Goal: Task Accomplishment & Management: Use online tool/utility

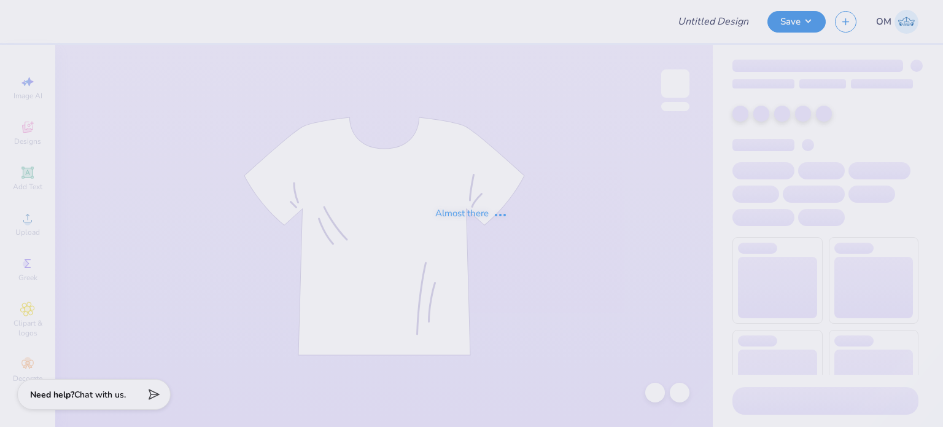
type input "[PERSON_NAME] : [GEOGRAPHIC_DATA][US_STATE], [GEOGRAPHIC_DATA]"
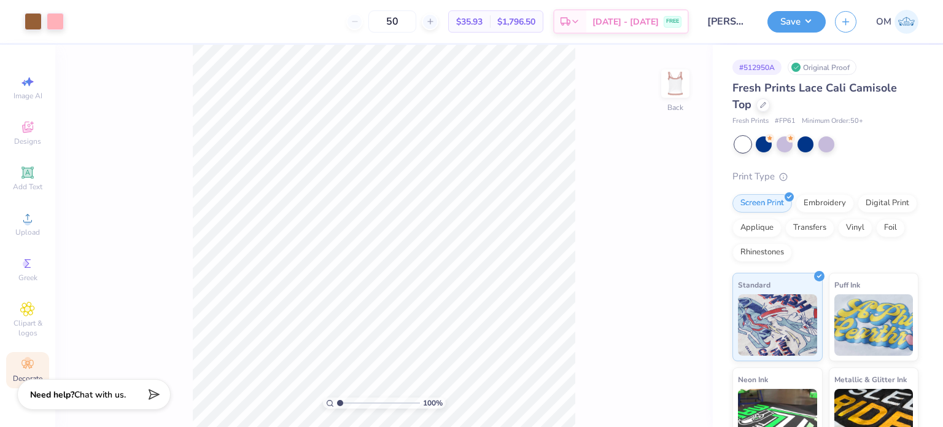
click at [25, 372] on div "Decorate" at bounding box center [27, 370] width 43 height 36
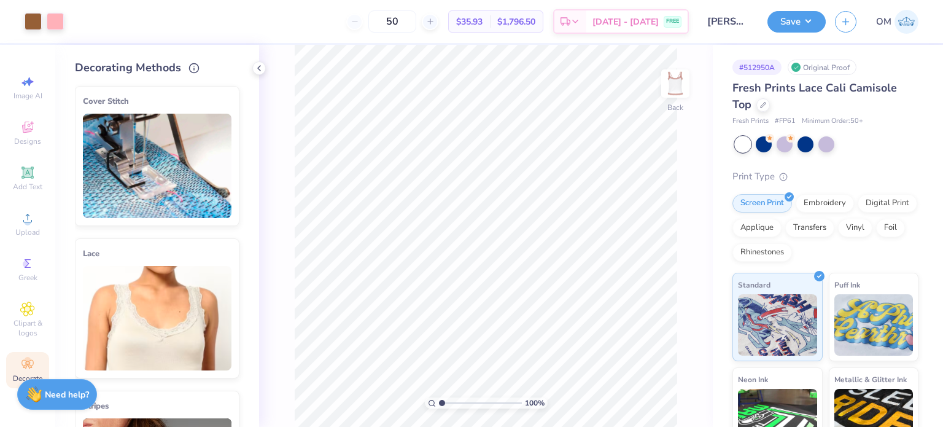
scroll to position [64, 0]
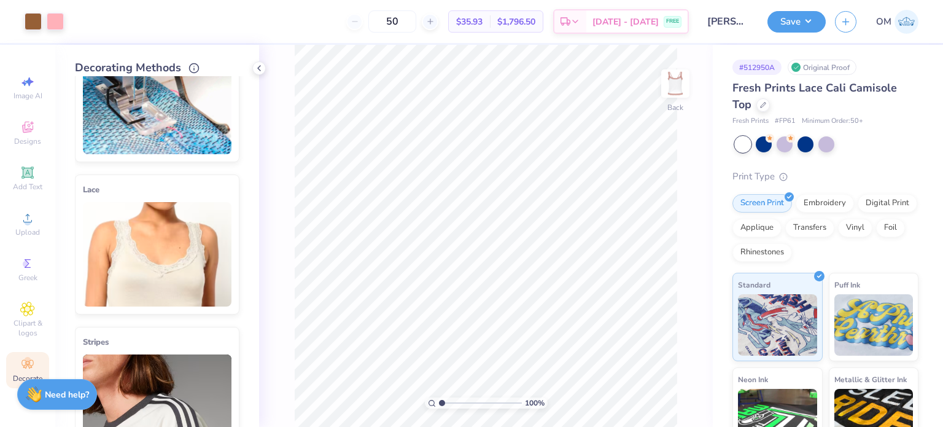
click at [203, 225] on img at bounding box center [157, 254] width 149 height 104
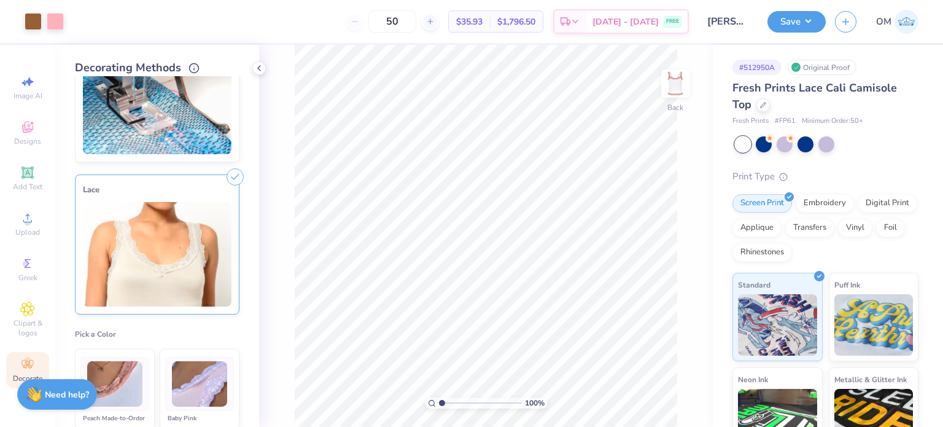
click at [231, 176] on icon at bounding box center [235, 176] width 17 height 17
click at [767, 107] on div at bounding box center [764, 104] width 14 height 14
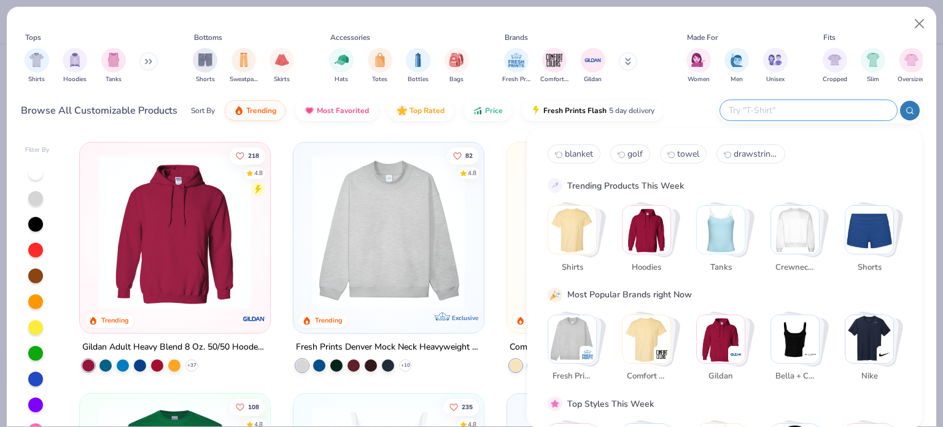
click at [805, 103] on input "text" at bounding box center [808, 110] width 161 height 14
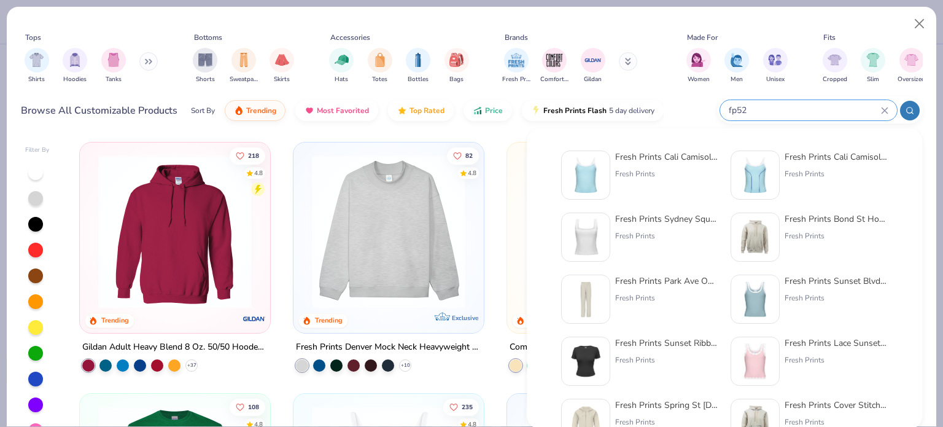
type input "fp52"
click at [648, 159] on div "Fresh Prints Cali Camisole Top" at bounding box center [666, 156] width 103 height 13
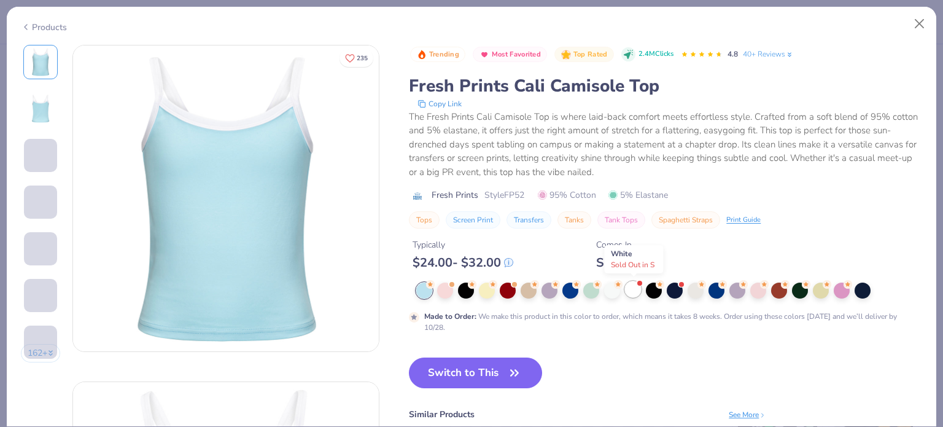
click at [636, 286] on div at bounding box center [633, 289] width 16 height 16
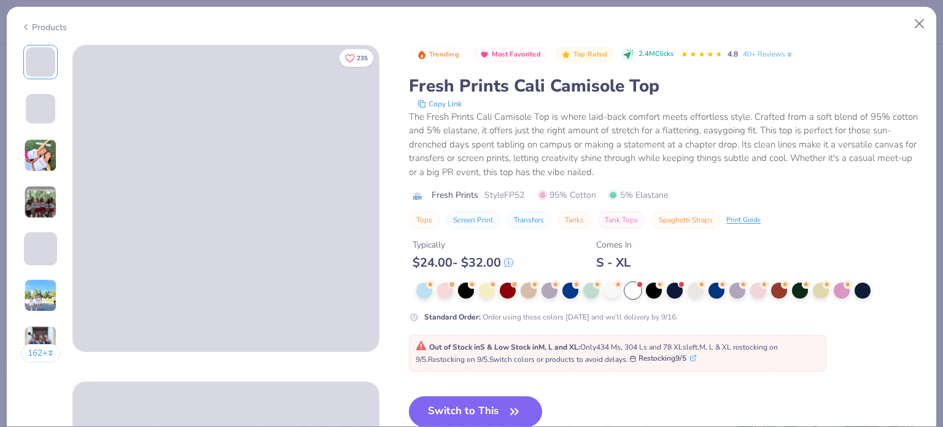
scroll to position [34, 0]
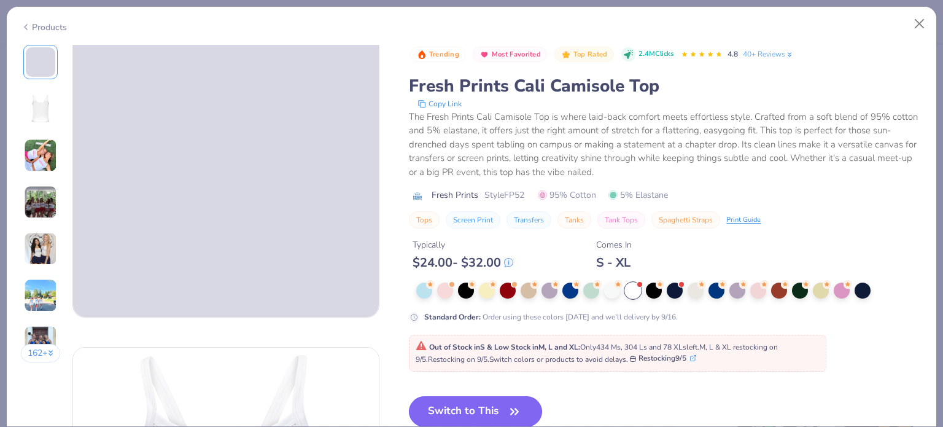
click at [464, 397] on button "Switch to This" at bounding box center [475, 411] width 133 height 31
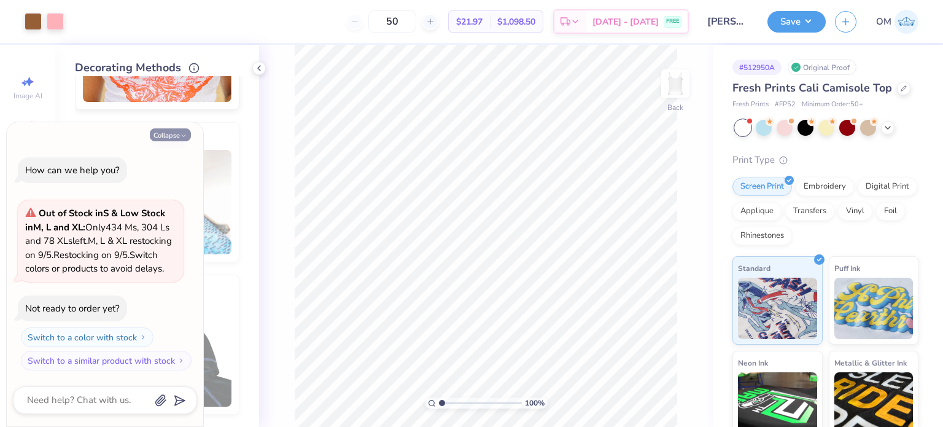
click at [168, 128] on button "Collapse" at bounding box center [170, 134] width 41 height 13
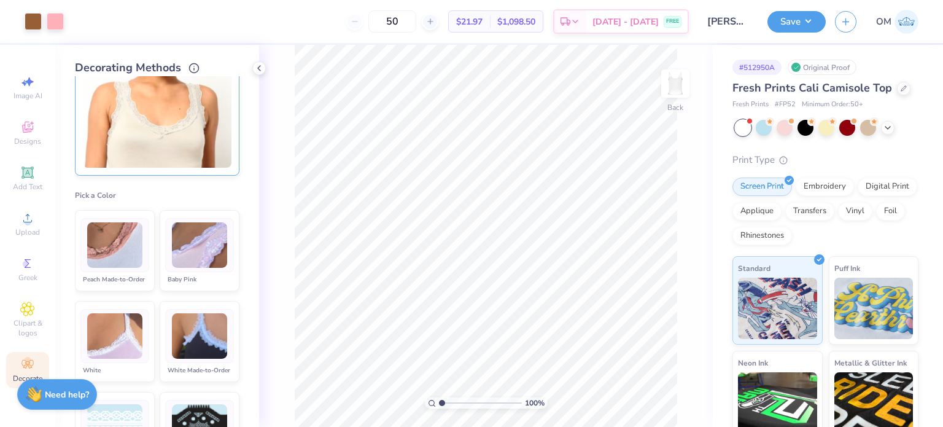
scroll to position [49, 0]
click at [194, 246] on img at bounding box center [199, 247] width 55 height 46
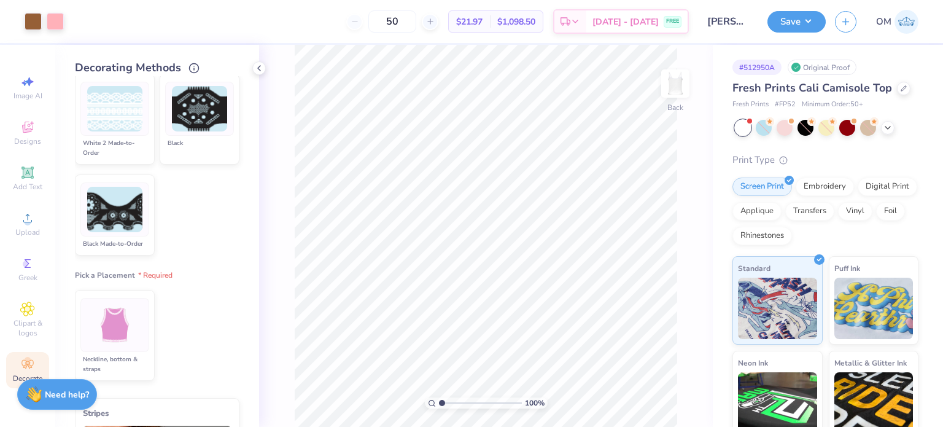
scroll to position [501, 0]
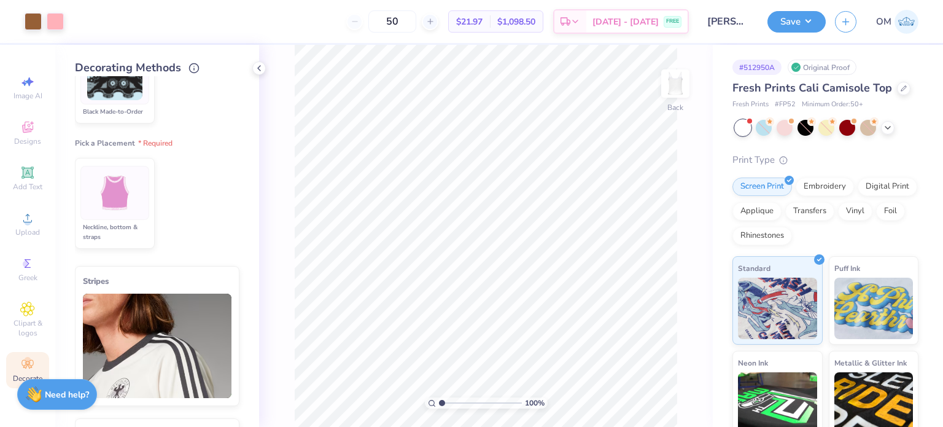
click at [109, 220] on div at bounding box center [114, 193] width 69 height 54
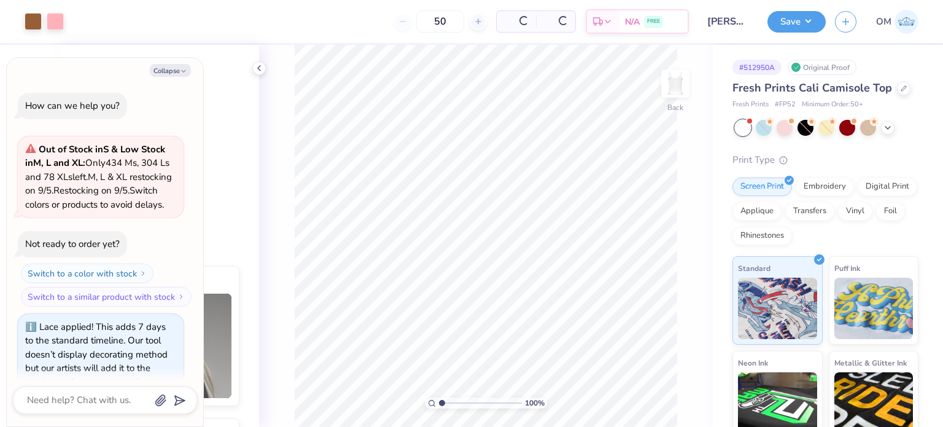
scroll to position [37, 0]
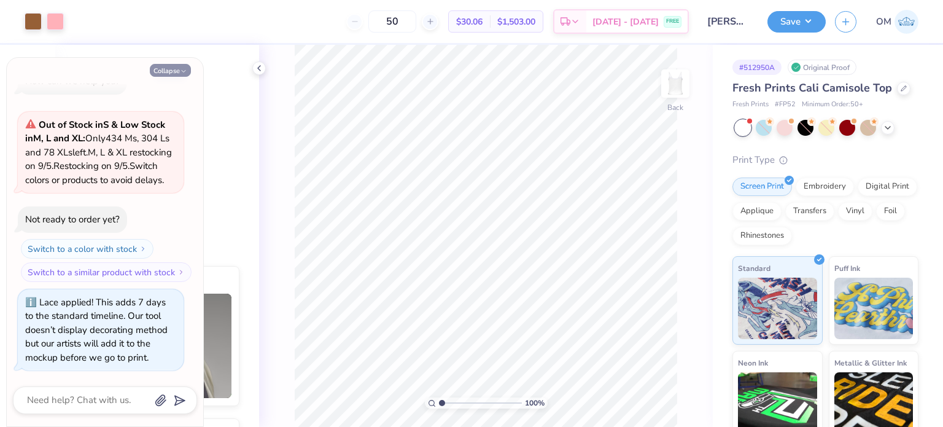
click at [178, 69] on button "Collapse" at bounding box center [170, 70] width 41 height 13
type textarea "x"
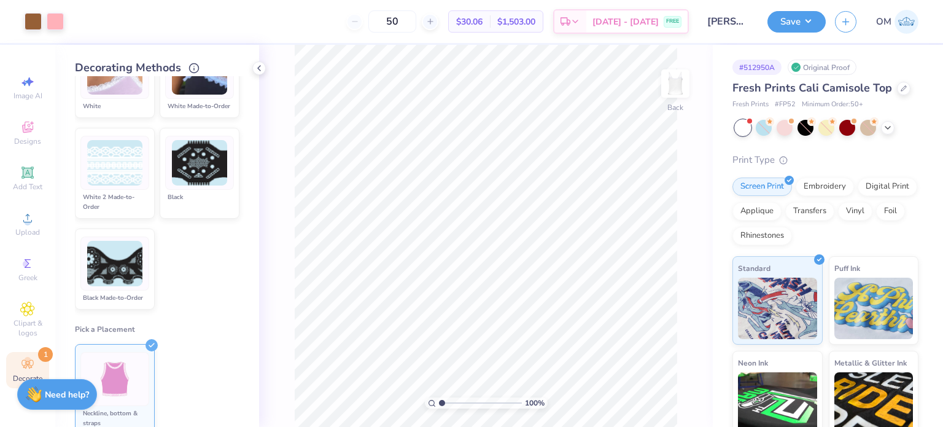
scroll to position [0, 0]
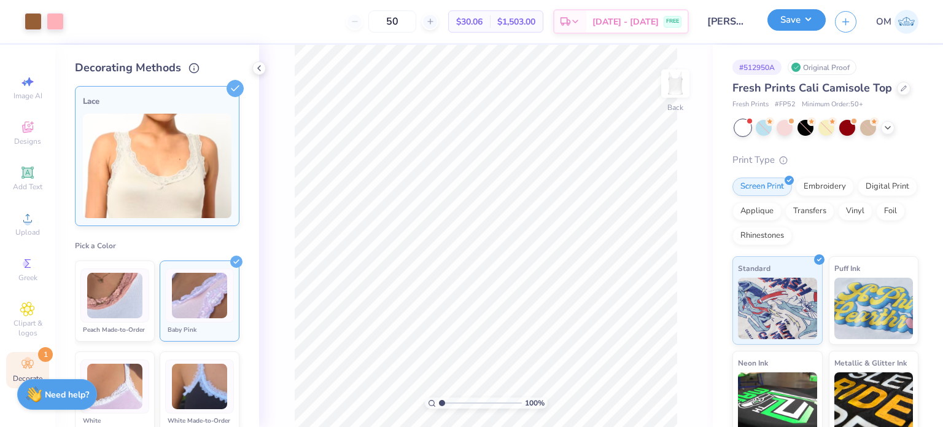
click at [799, 20] on button "Save" at bounding box center [797, 19] width 58 height 21
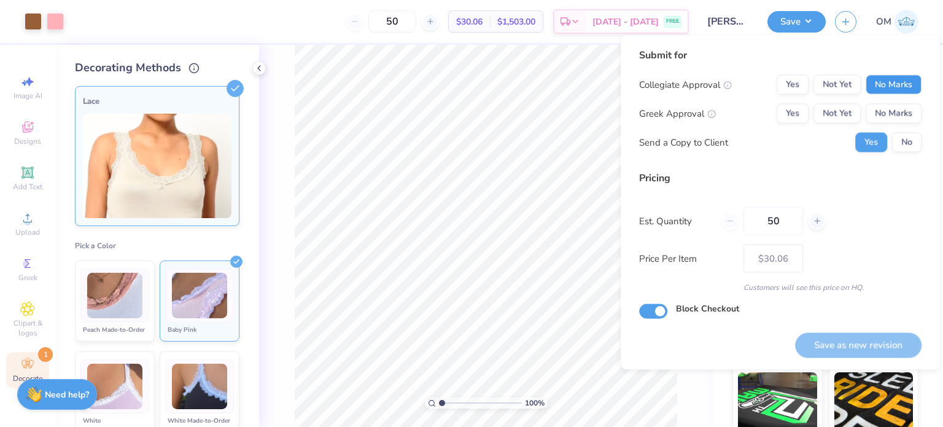
click at [899, 80] on button "No Marks" at bounding box center [894, 85] width 56 height 20
click at [899, 105] on button "No Marks" at bounding box center [894, 114] width 56 height 20
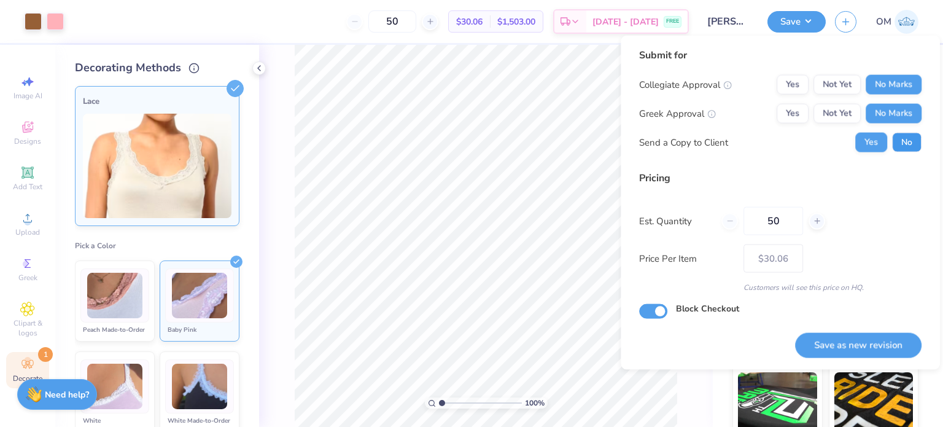
click at [908, 136] on button "No" at bounding box center [906, 143] width 29 height 20
click at [854, 349] on button "Save as new revision" at bounding box center [858, 344] width 127 height 25
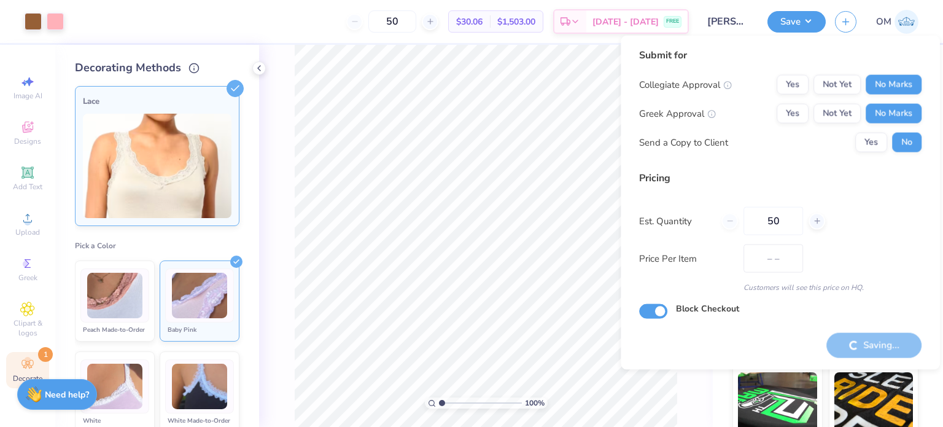
type input "$30.06"
click at [260, 63] on icon at bounding box center [259, 68] width 10 height 10
